Goal: Task Accomplishment & Management: Book appointment/travel/reservation

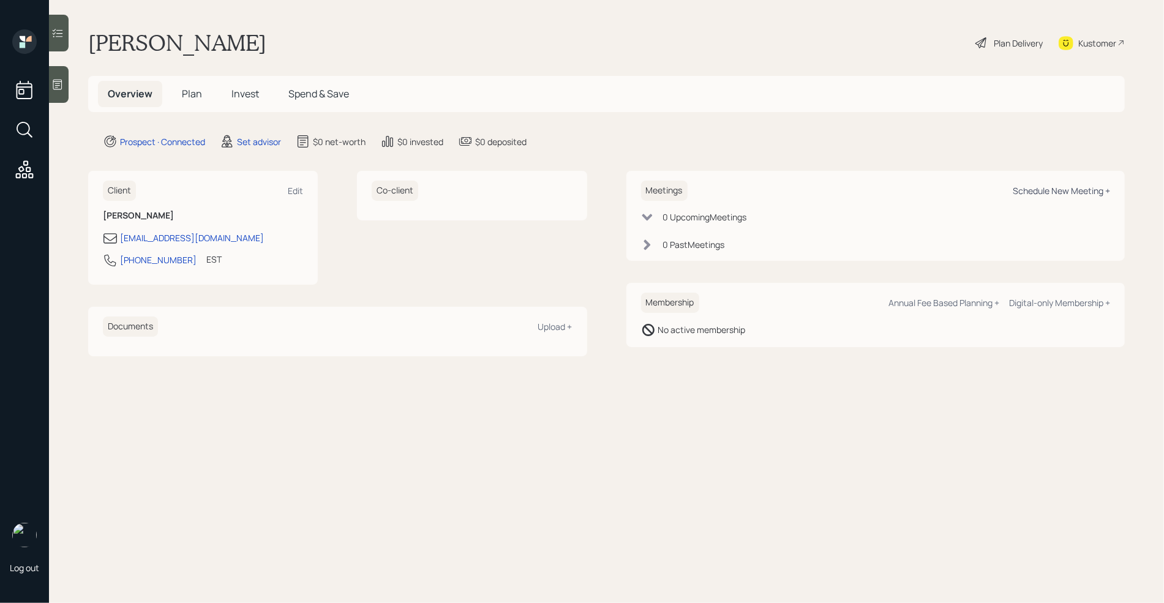
click at [1087, 189] on div "Schedule New Meeting +" at bounding box center [1061, 191] width 97 height 12
select select "round-robin"
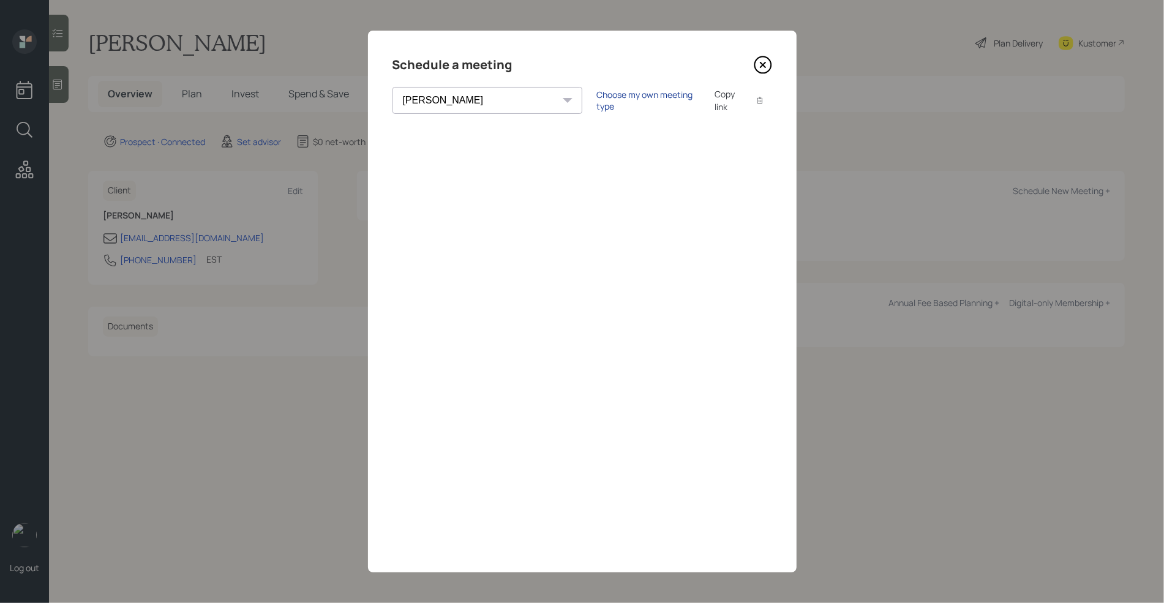
click at [597, 94] on div "Choose my own meeting type" at bounding box center [648, 100] width 103 height 23
